Goal: Information Seeking & Learning: Learn about a topic

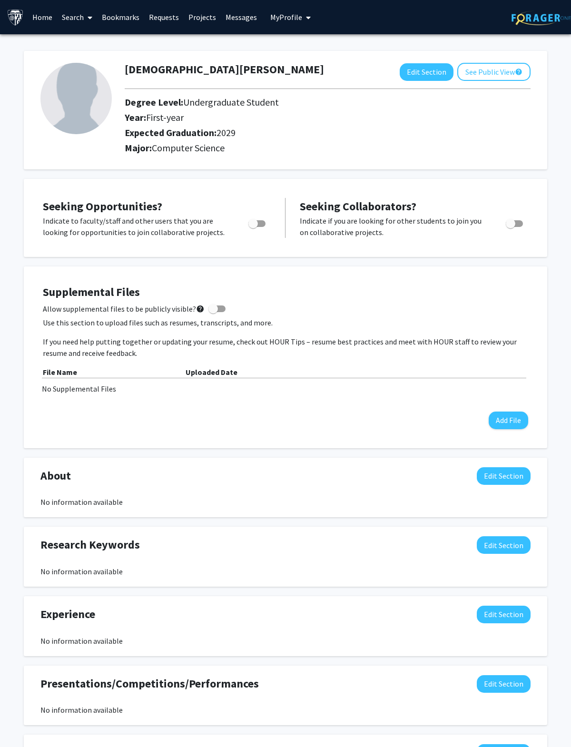
click at [77, 20] on link "Search" at bounding box center [77, 16] width 40 height 33
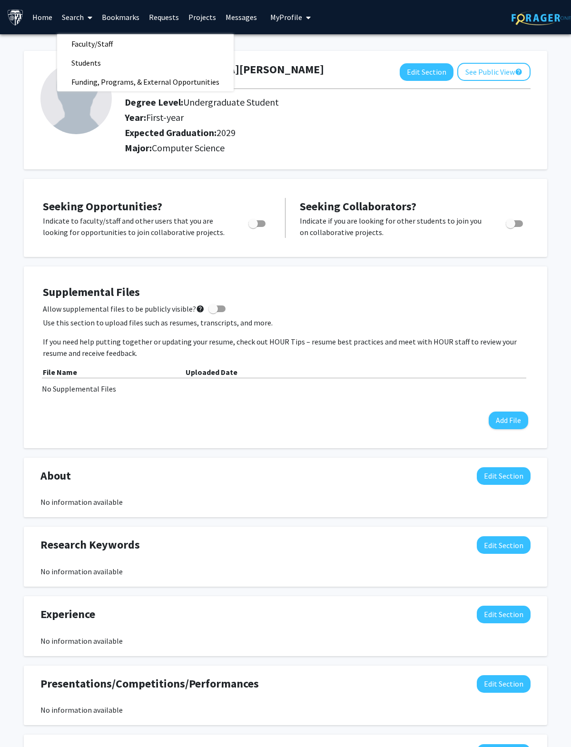
click at [86, 46] on span "Faculty/Staff" at bounding box center [92, 43] width 70 height 19
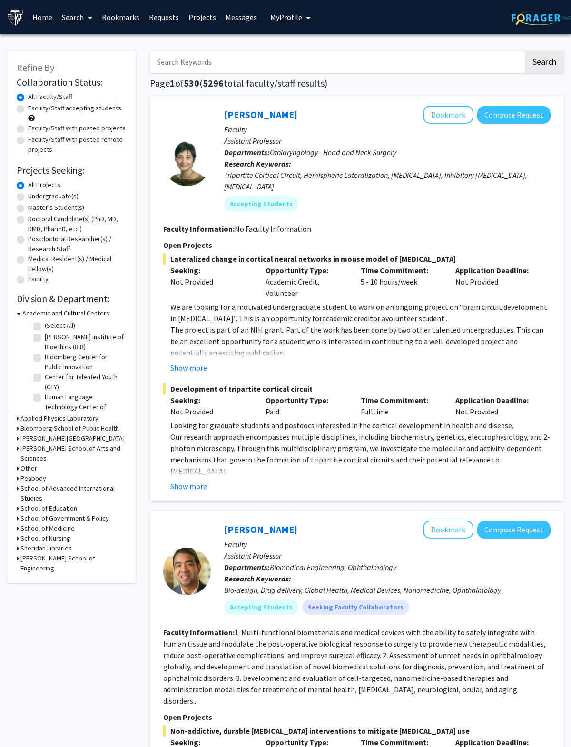
click at [28, 187] on label "All Projects" at bounding box center [44, 185] width 32 height 10
click at [28, 186] on input "All Projects" at bounding box center [31, 183] width 6 height 6
click at [28, 187] on label "All Projects" at bounding box center [44, 185] width 32 height 10
click at [28, 186] on input "All Projects" at bounding box center [31, 183] width 6 height 6
click at [28, 193] on label "Undergraduate(s)" at bounding box center [53, 196] width 50 height 10
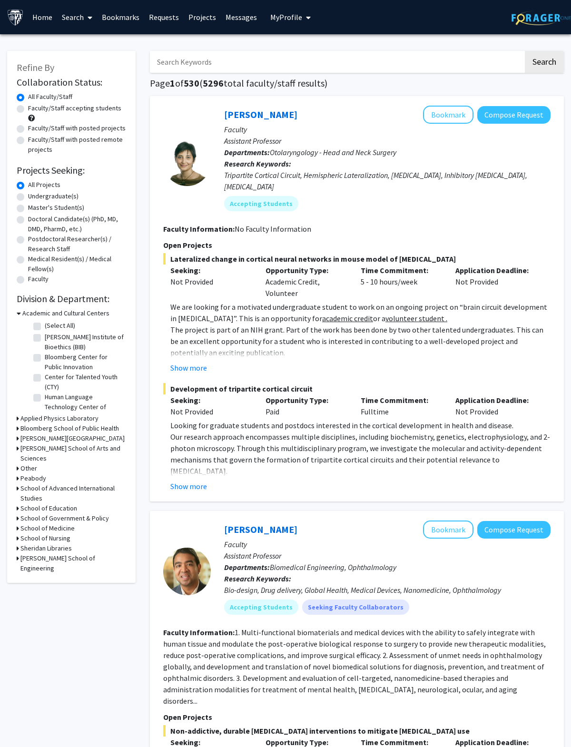
click at [28, 193] on input "Undergraduate(s)" at bounding box center [31, 194] width 6 height 6
radio input "true"
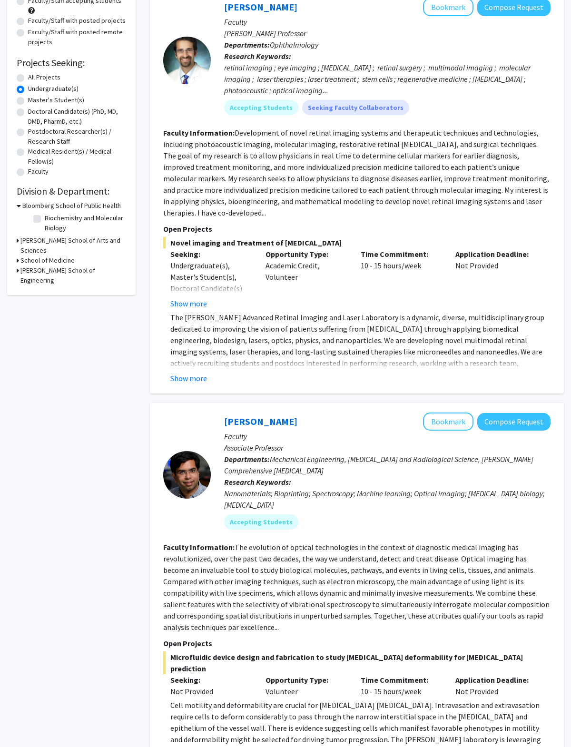
scroll to position [109, 0]
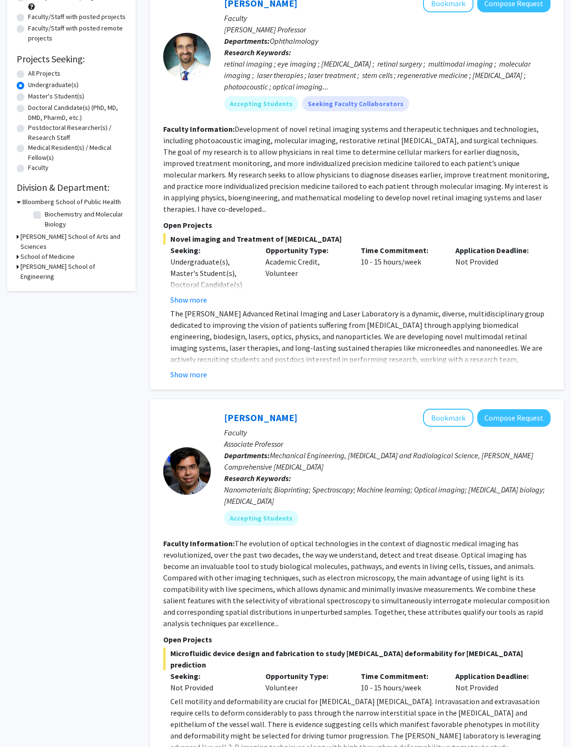
click at [187, 369] on button "Show more" at bounding box center [188, 374] width 37 height 11
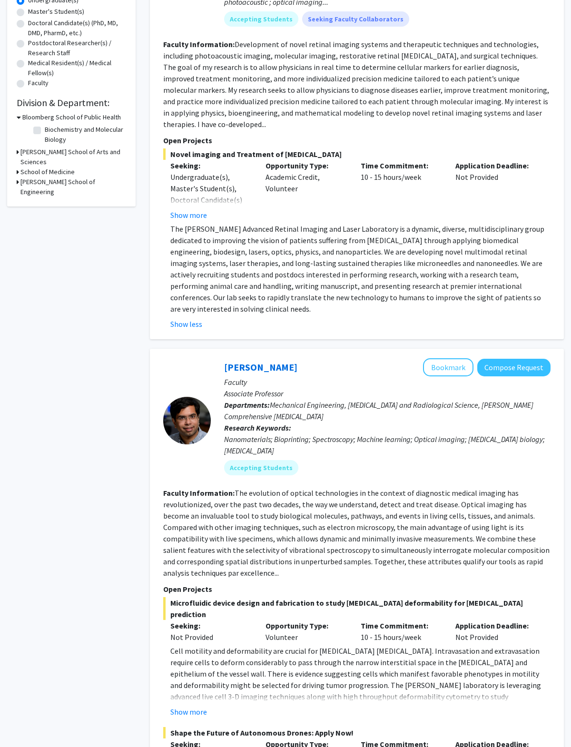
scroll to position [195, 0]
click at [181, 319] on button "Show less" at bounding box center [186, 324] width 32 height 11
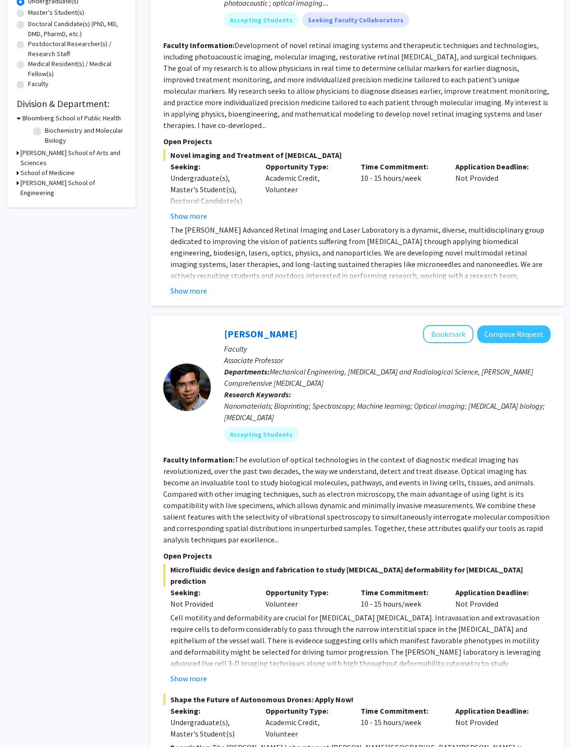
click at [188, 285] on button "Show more" at bounding box center [188, 290] width 37 height 11
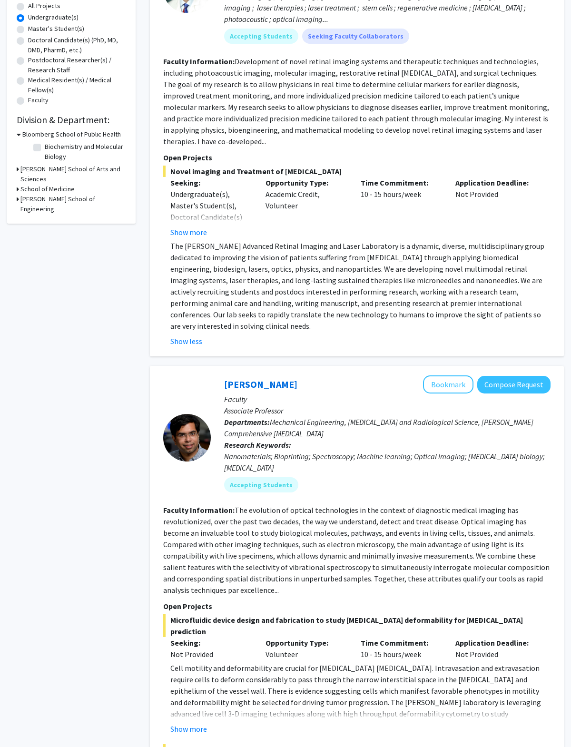
scroll to position [180, 0]
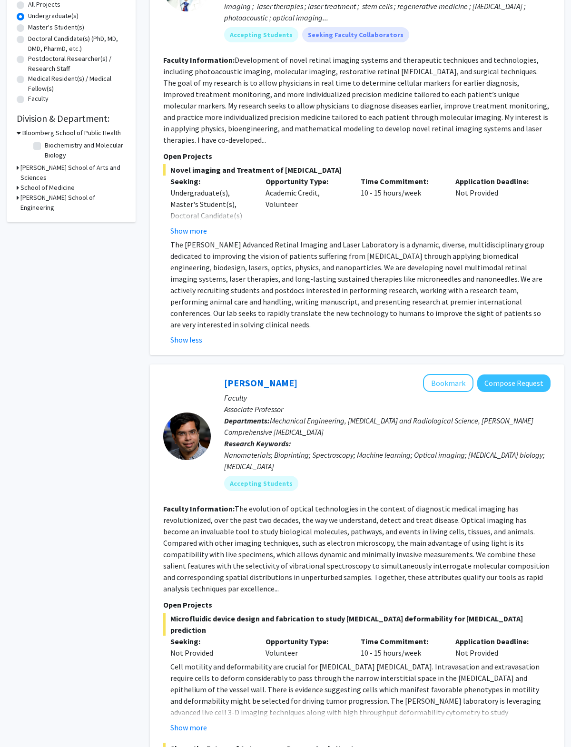
click at [187, 225] on button "Show more" at bounding box center [188, 230] width 37 height 11
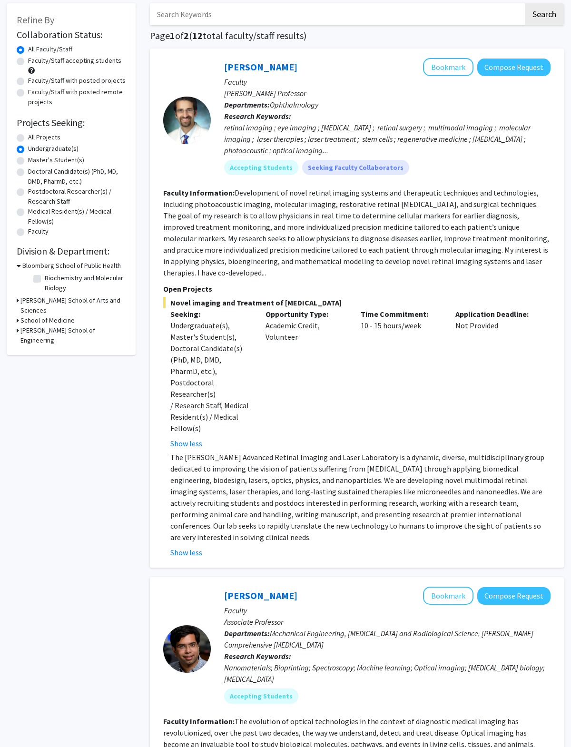
scroll to position [47, 0]
click at [248, 63] on link "[PERSON_NAME]" at bounding box center [260, 67] width 73 height 12
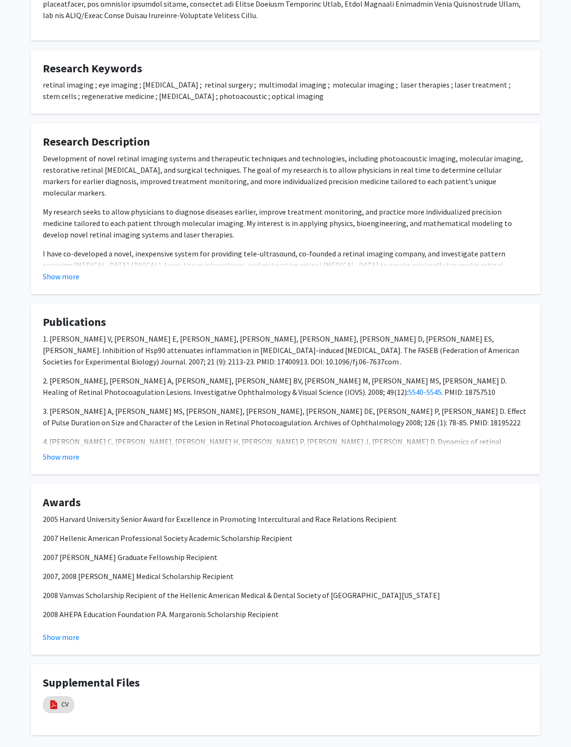
scroll to position [481, 0]
click at [59, 700] on img at bounding box center [54, 705] width 10 height 10
click at [51, 700] on img at bounding box center [54, 705] width 10 height 10
click at [75, 678] on h4 "Supplemental Files" at bounding box center [285, 683] width 485 height 14
click at [56, 700] on img at bounding box center [54, 705] width 10 height 10
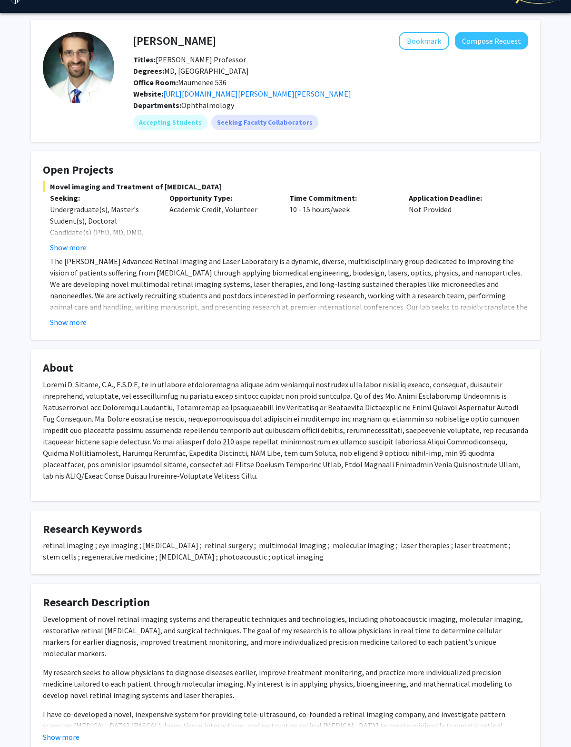
scroll to position [0, 0]
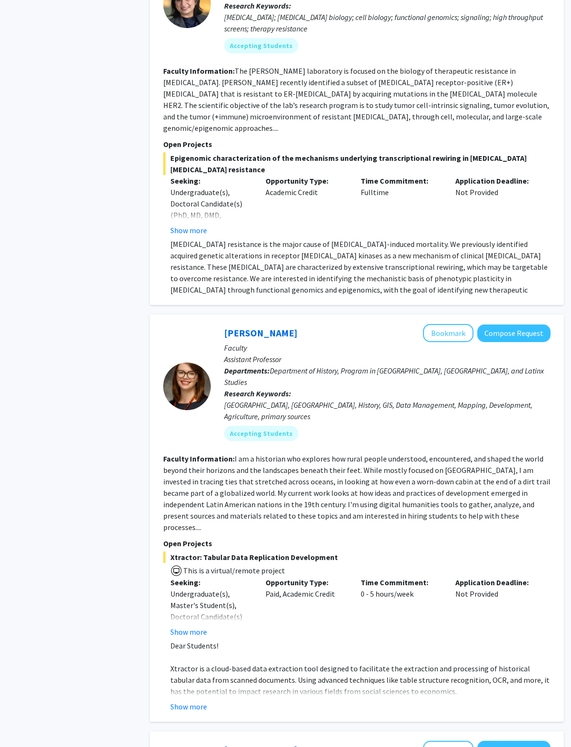
scroll to position [1427, 0]
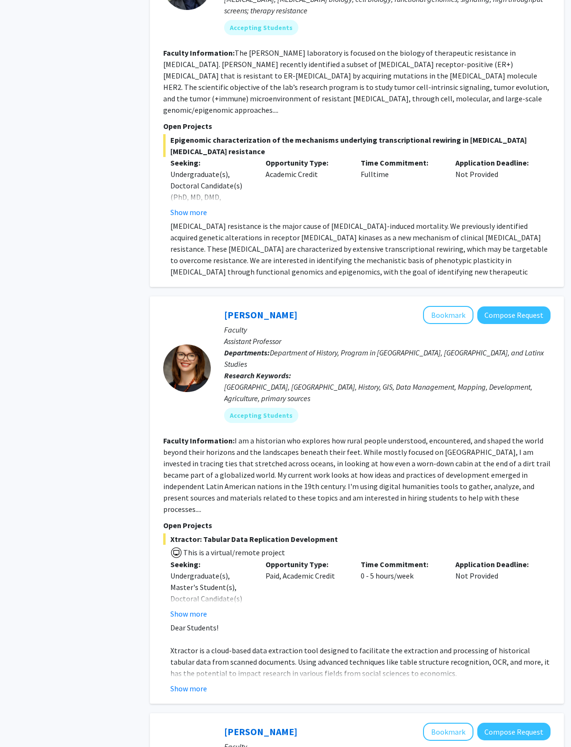
click at [182, 207] on button "Show more" at bounding box center [188, 212] width 37 height 11
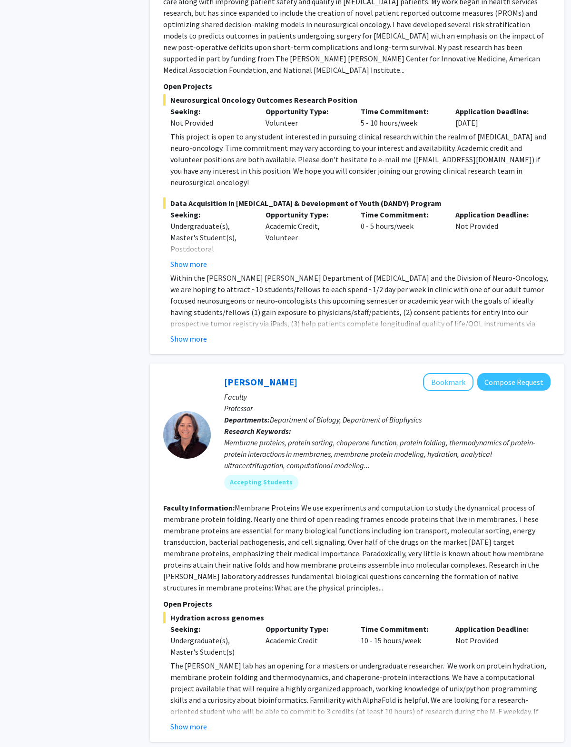
scroll to position [2410, 0]
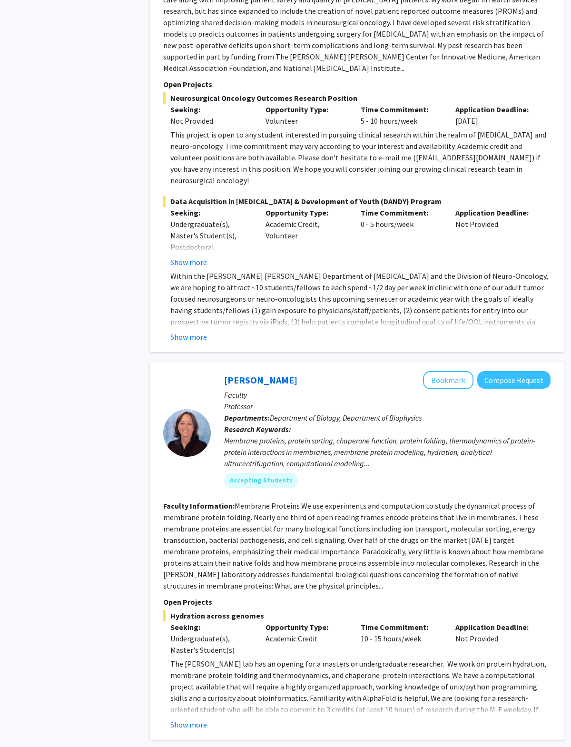
click at [199, 331] on button "Show more" at bounding box center [188, 336] width 37 height 11
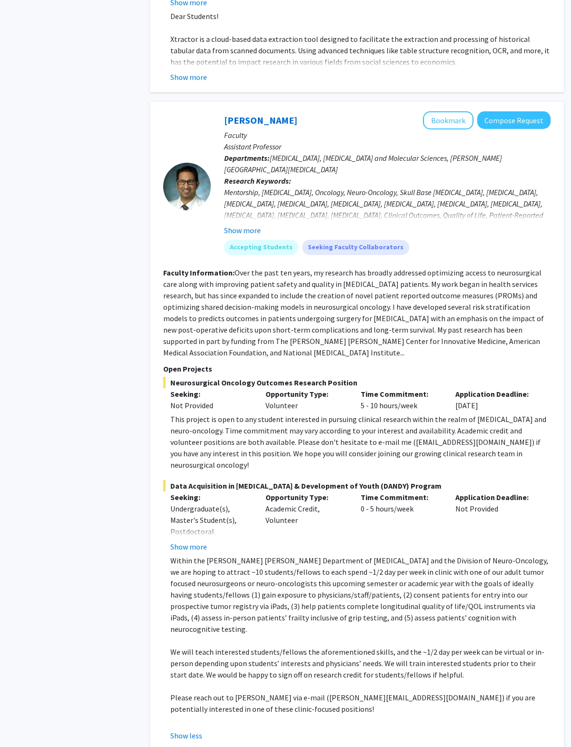
scroll to position [2131, 0]
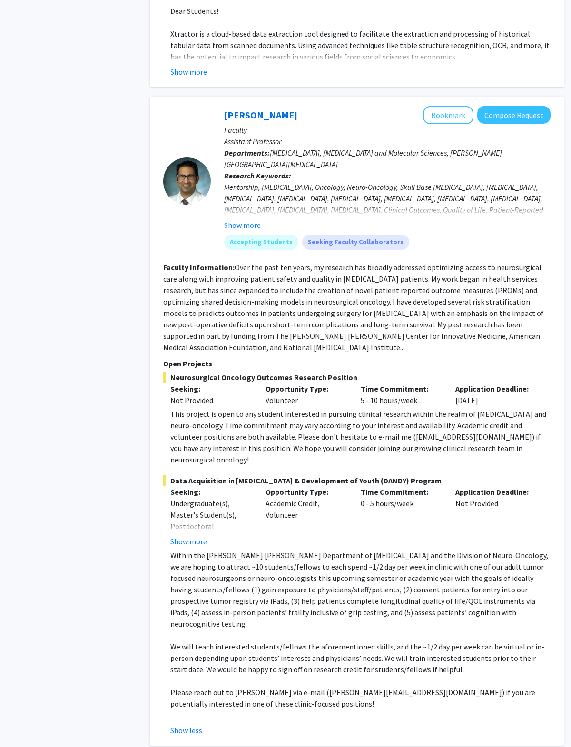
click at [430, 106] on button "Bookmark" at bounding box center [448, 115] width 50 height 18
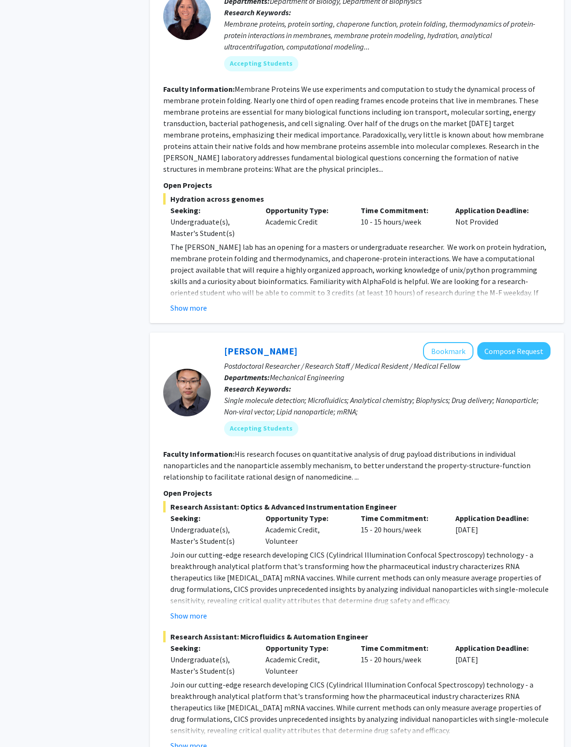
scroll to position [2943, 0]
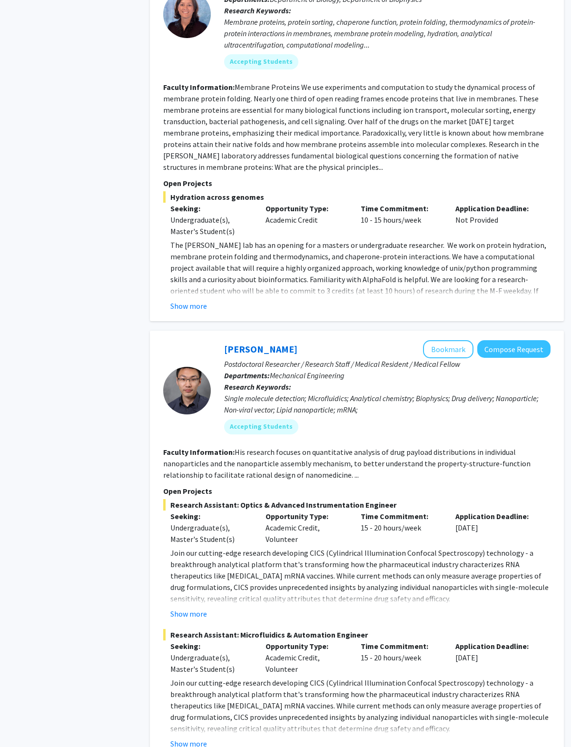
click at [181, 300] on button "Show more" at bounding box center [188, 305] width 37 height 11
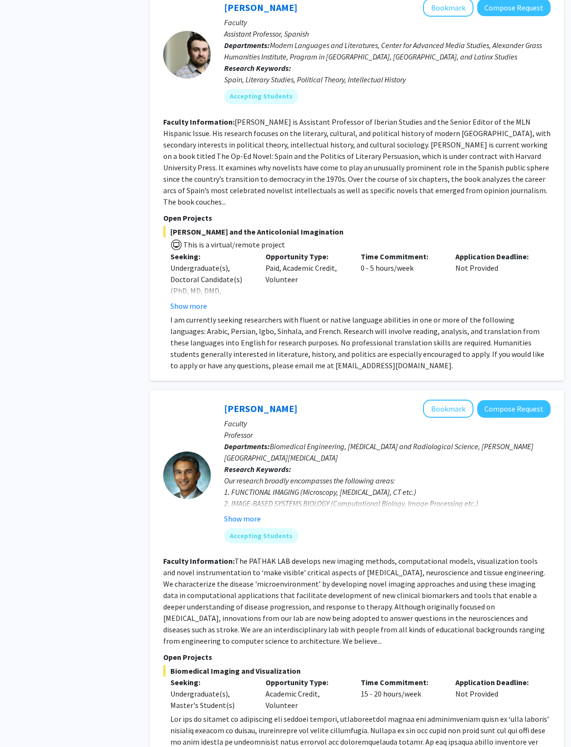
scroll to position [3965, 0]
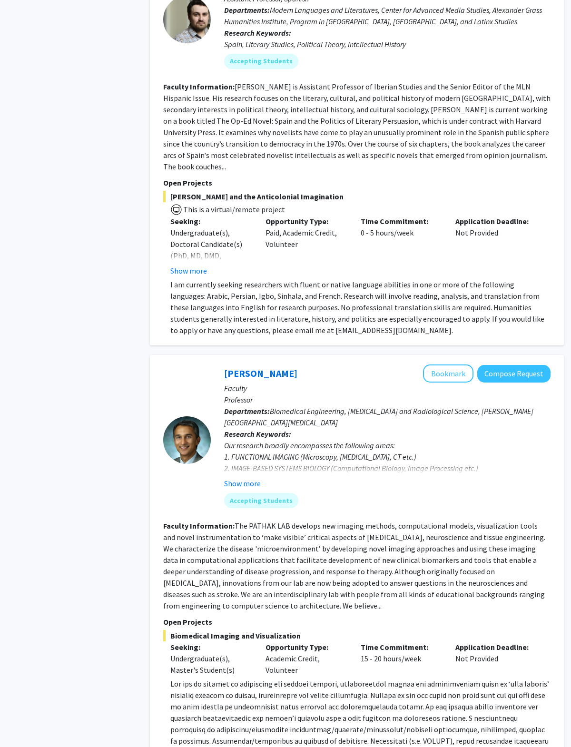
scroll to position [4002, 0]
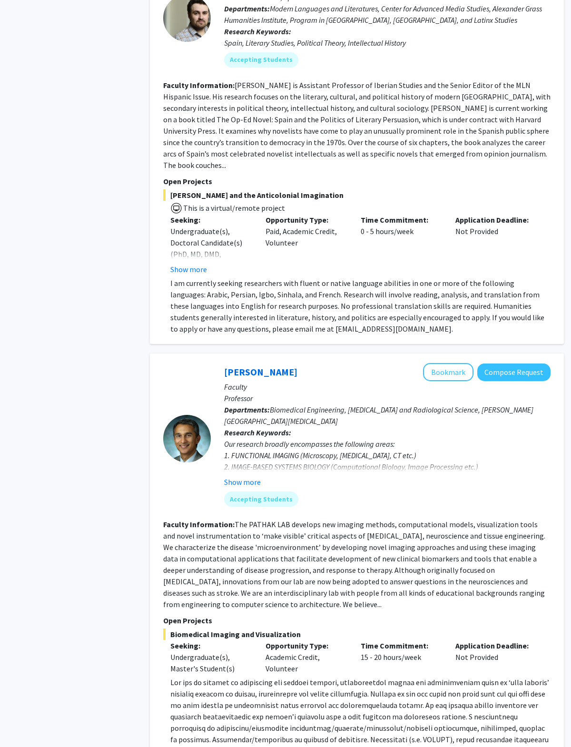
click at [235, 366] on link "[PERSON_NAME]" at bounding box center [260, 372] width 73 height 12
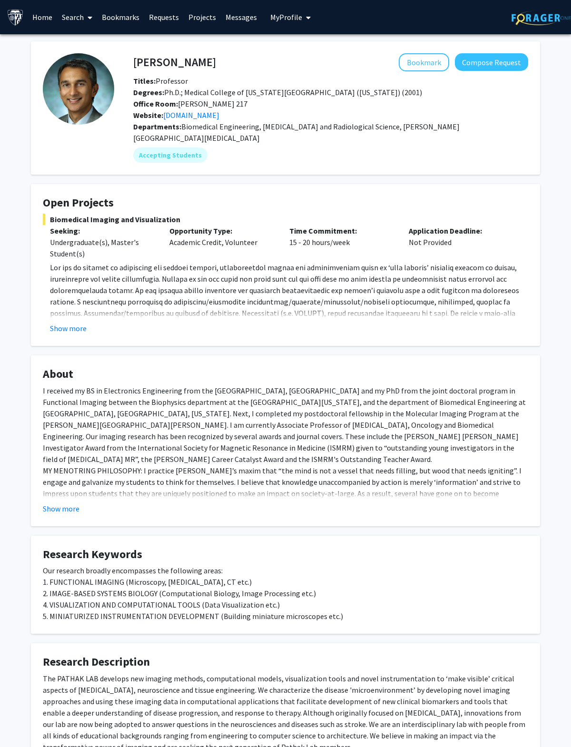
click at [414, 59] on button "Bookmark" at bounding box center [424, 62] width 50 height 18
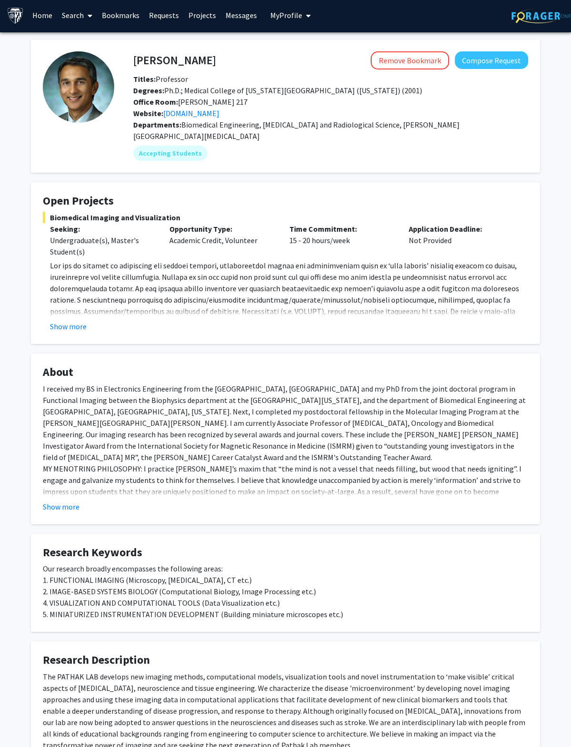
click at [175, 116] on link "[DOMAIN_NAME]" at bounding box center [191, 113] width 56 height 10
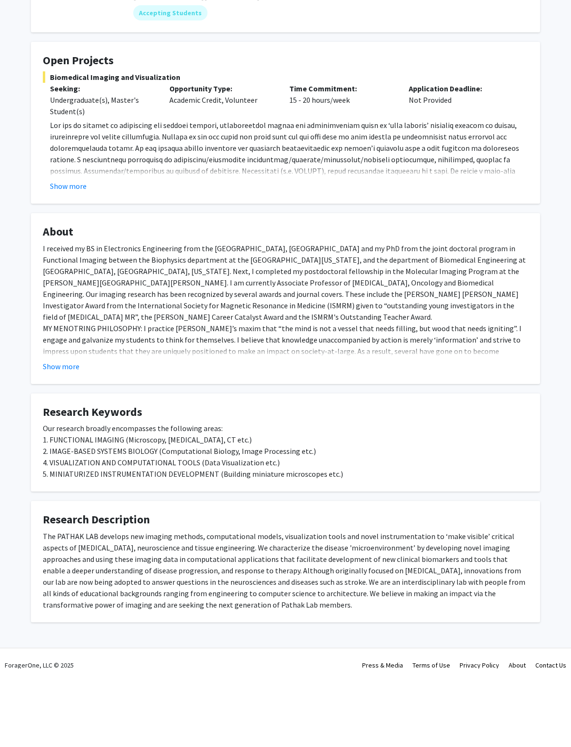
scroll to position [63, 0]
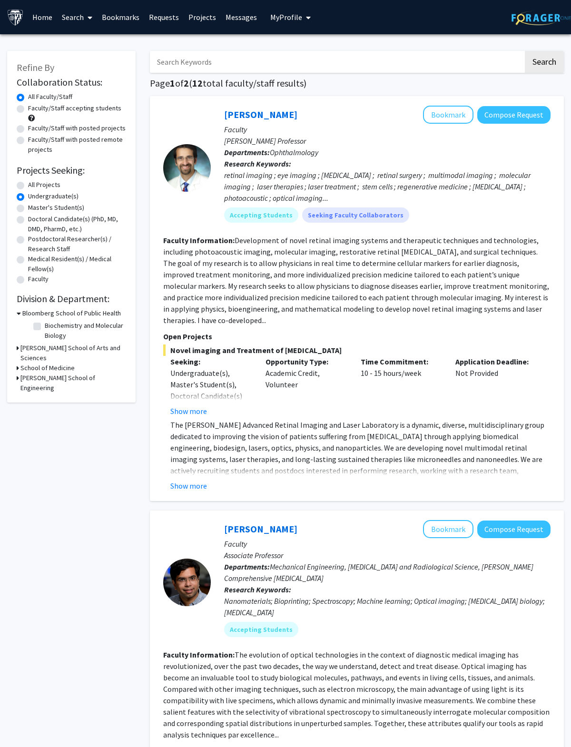
click at [244, 118] on link "[PERSON_NAME]" at bounding box center [260, 114] width 73 height 12
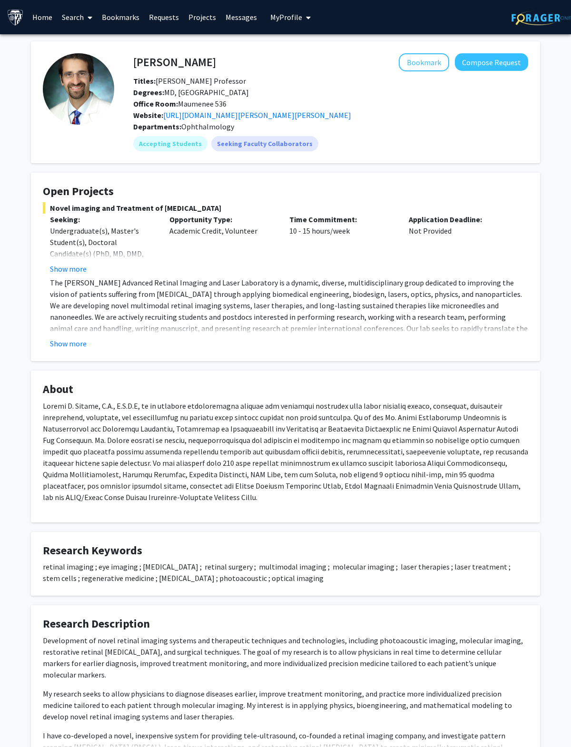
click at [177, 114] on link "[URL][DOMAIN_NAME][PERSON_NAME][PERSON_NAME]" at bounding box center [257, 115] width 188 height 10
